Goal: Information Seeking & Learning: Learn about a topic

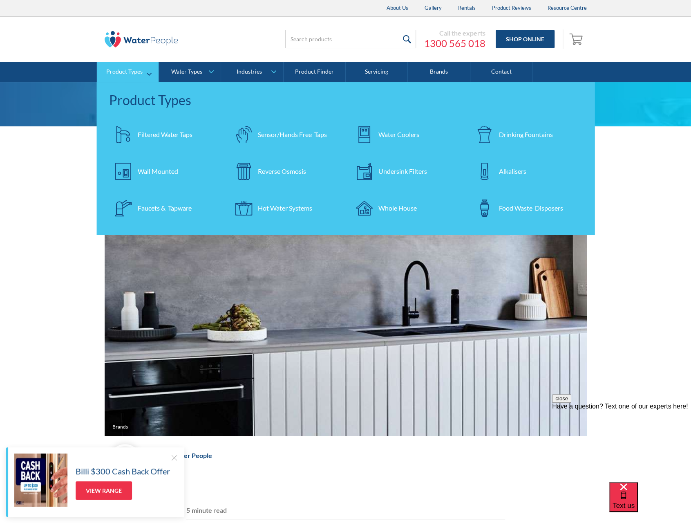
click at [145, 130] on div "Filtered Water Taps" at bounding box center [165, 135] width 55 height 10
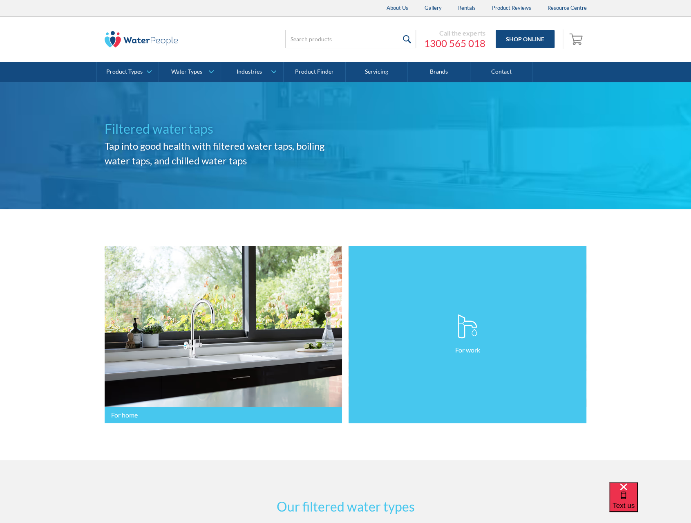
click at [407, 355] on link "For work" at bounding box center [467, 335] width 238 height 178
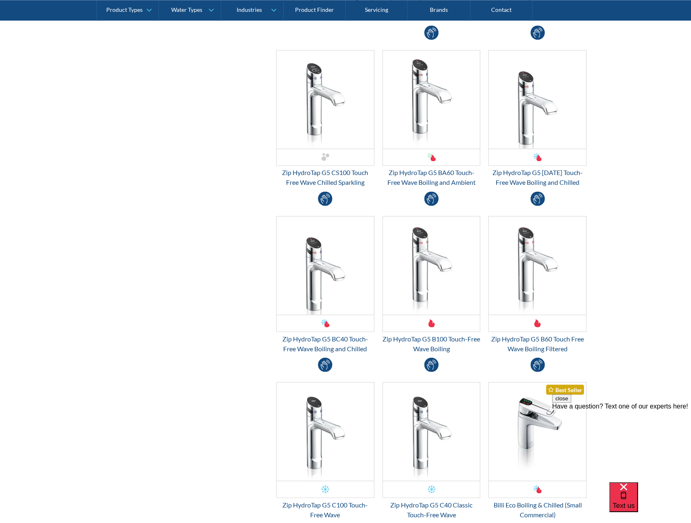
scroll to position [735, 0]
